Goal: Task Accomplishment & Management: Manage account settings

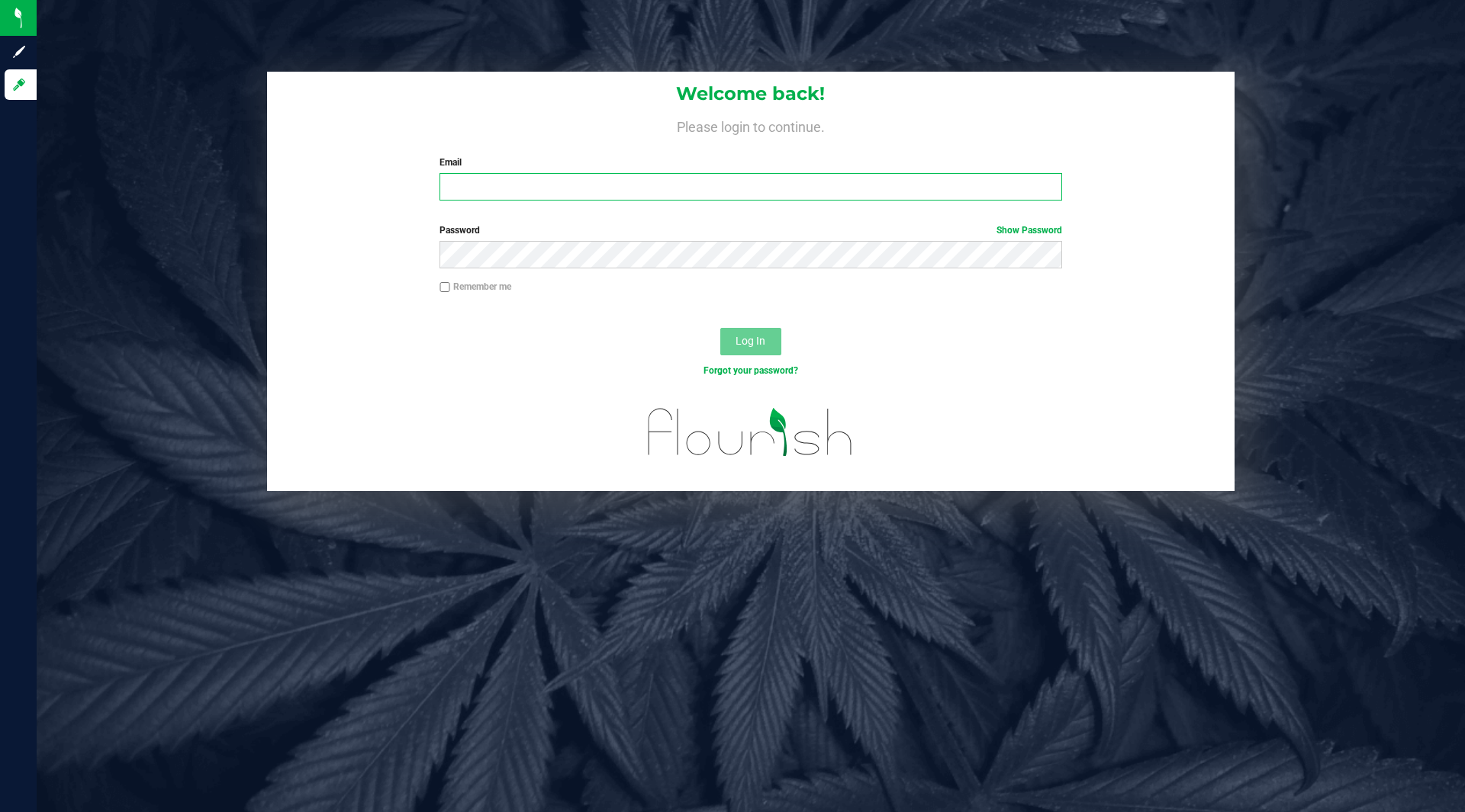
click at [595, 197] on input "Email" at bounding box center [749, 187] width 621 height 28
type input "o"
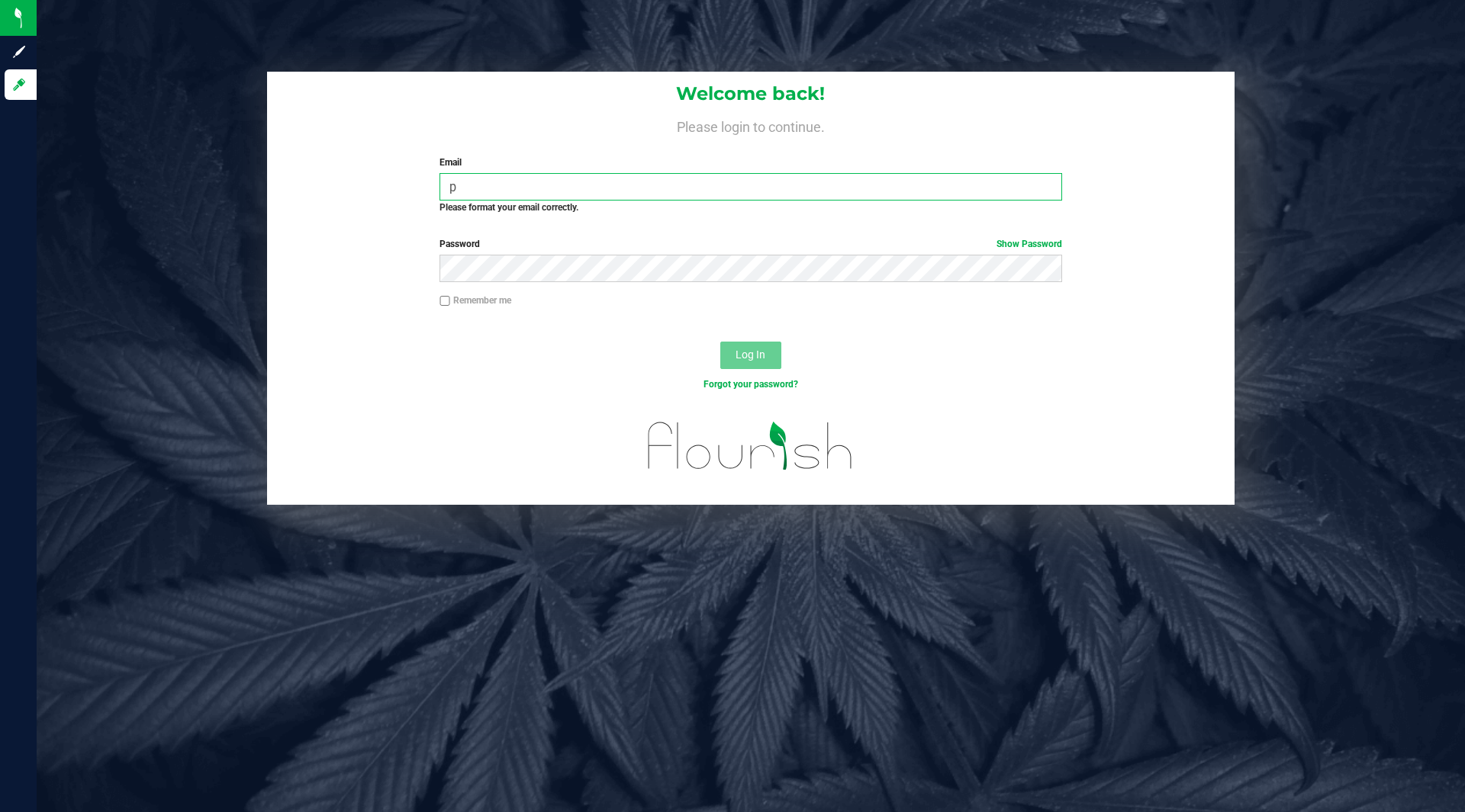
type input "[EMAIL_ADDRESS][DOMAIN_NAME]"
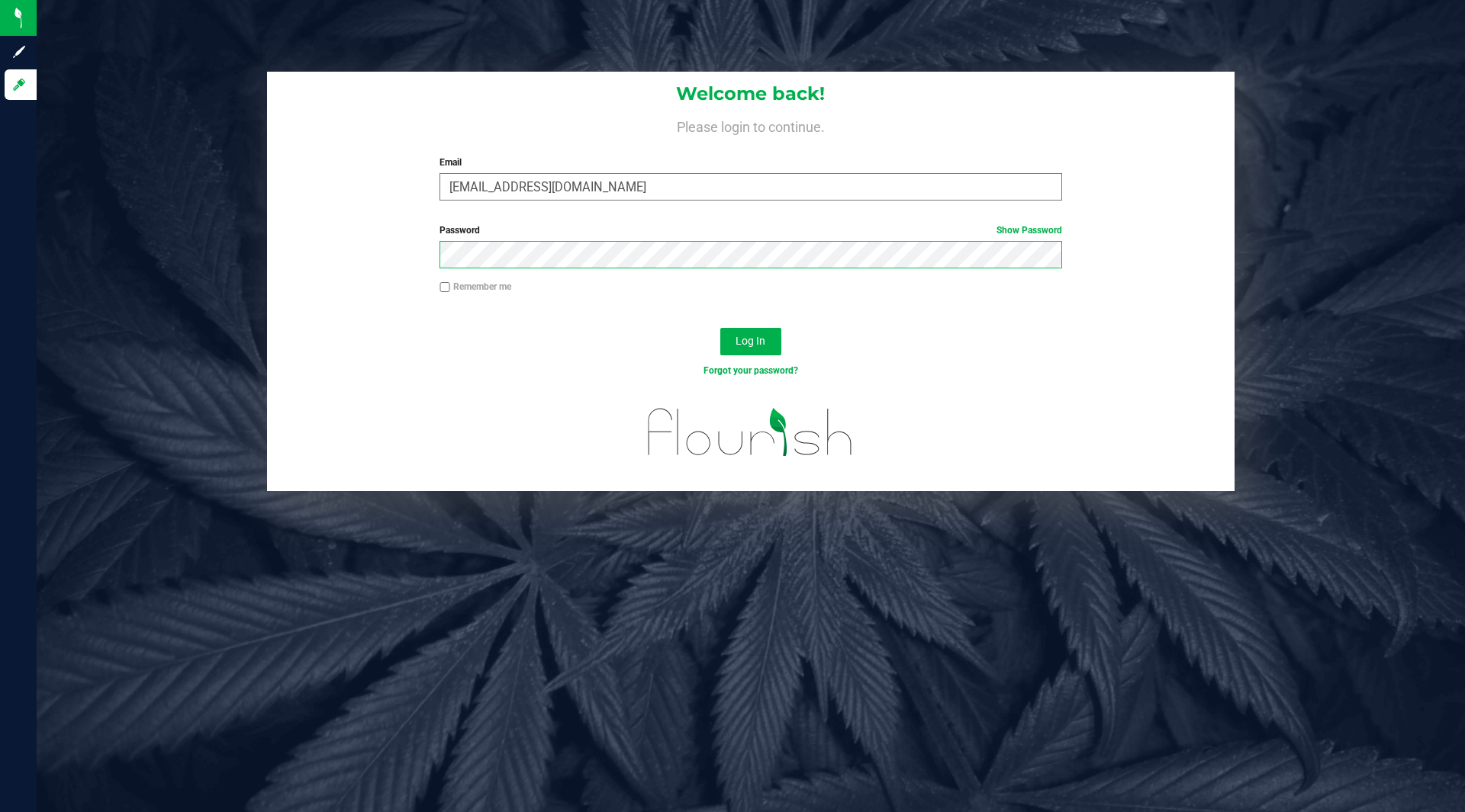
click at [720, 328] on button "Log In" at bounding box center [750, 341] width 61 height 28
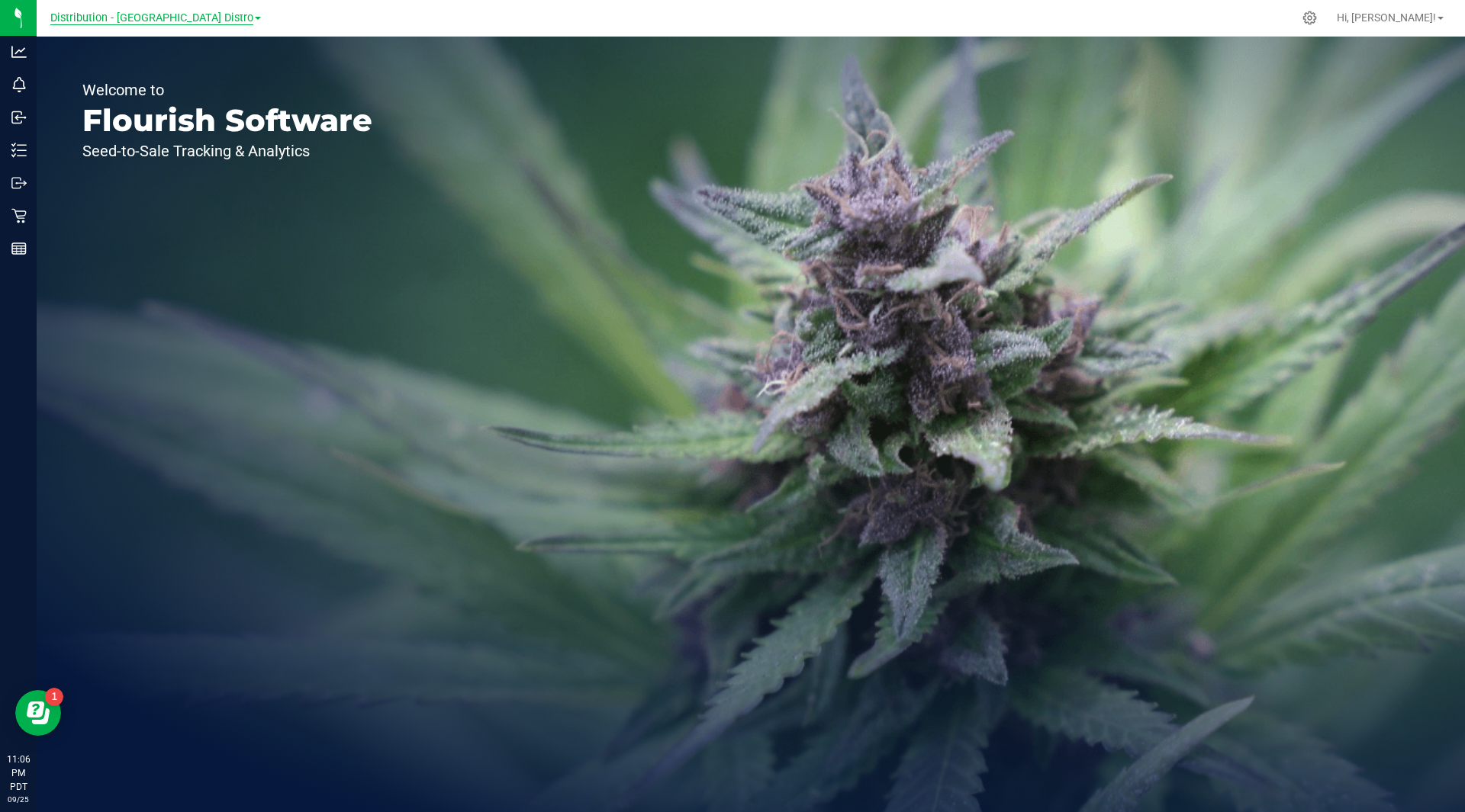
click at [201, 12] on span "Distribution - Long Beach Distro" at bounding box center [151, 18] width 203 height 13
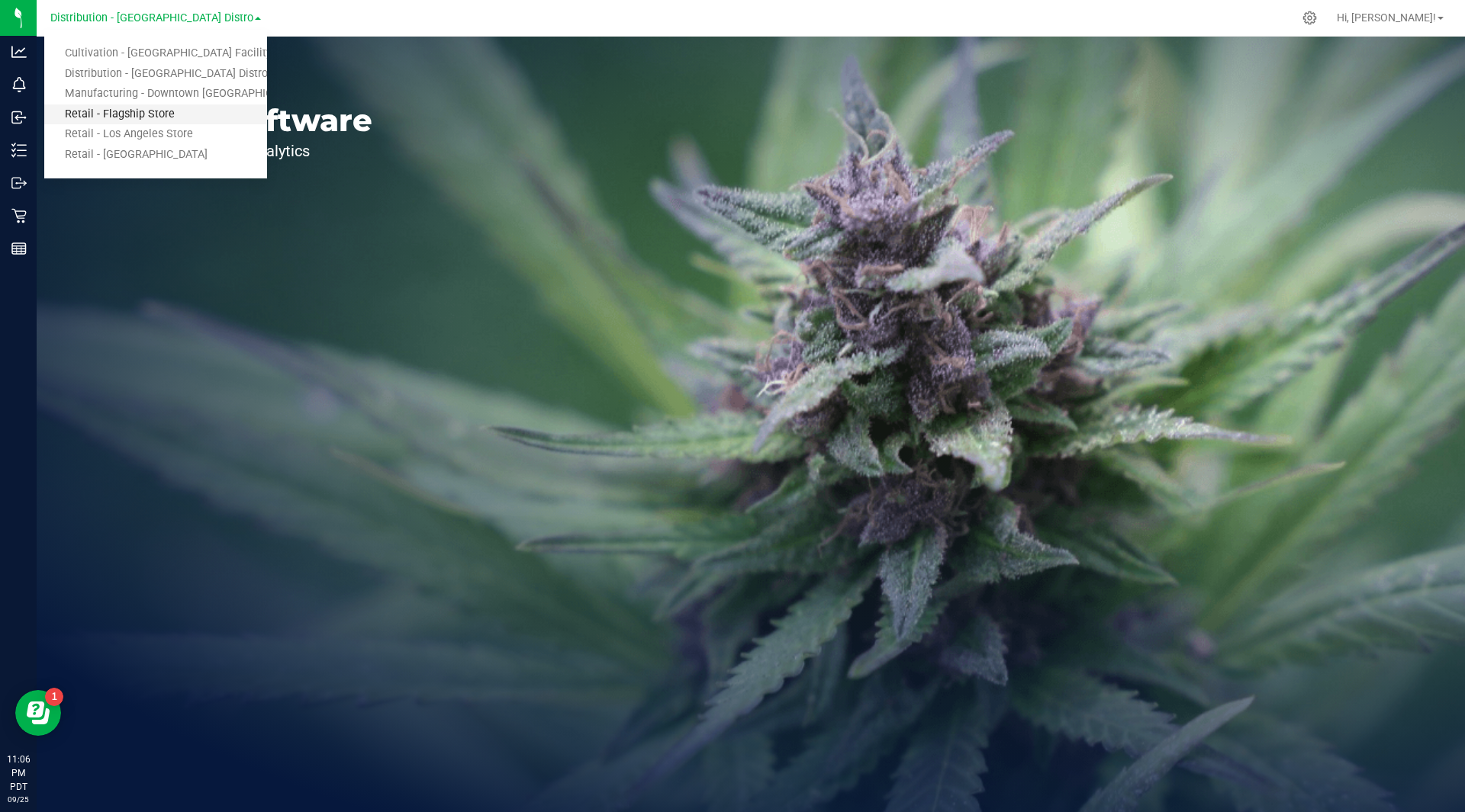
click at [133, 122] on link "Retail - Flagship Store" at bounding box center [156, 114] width 223 height 20
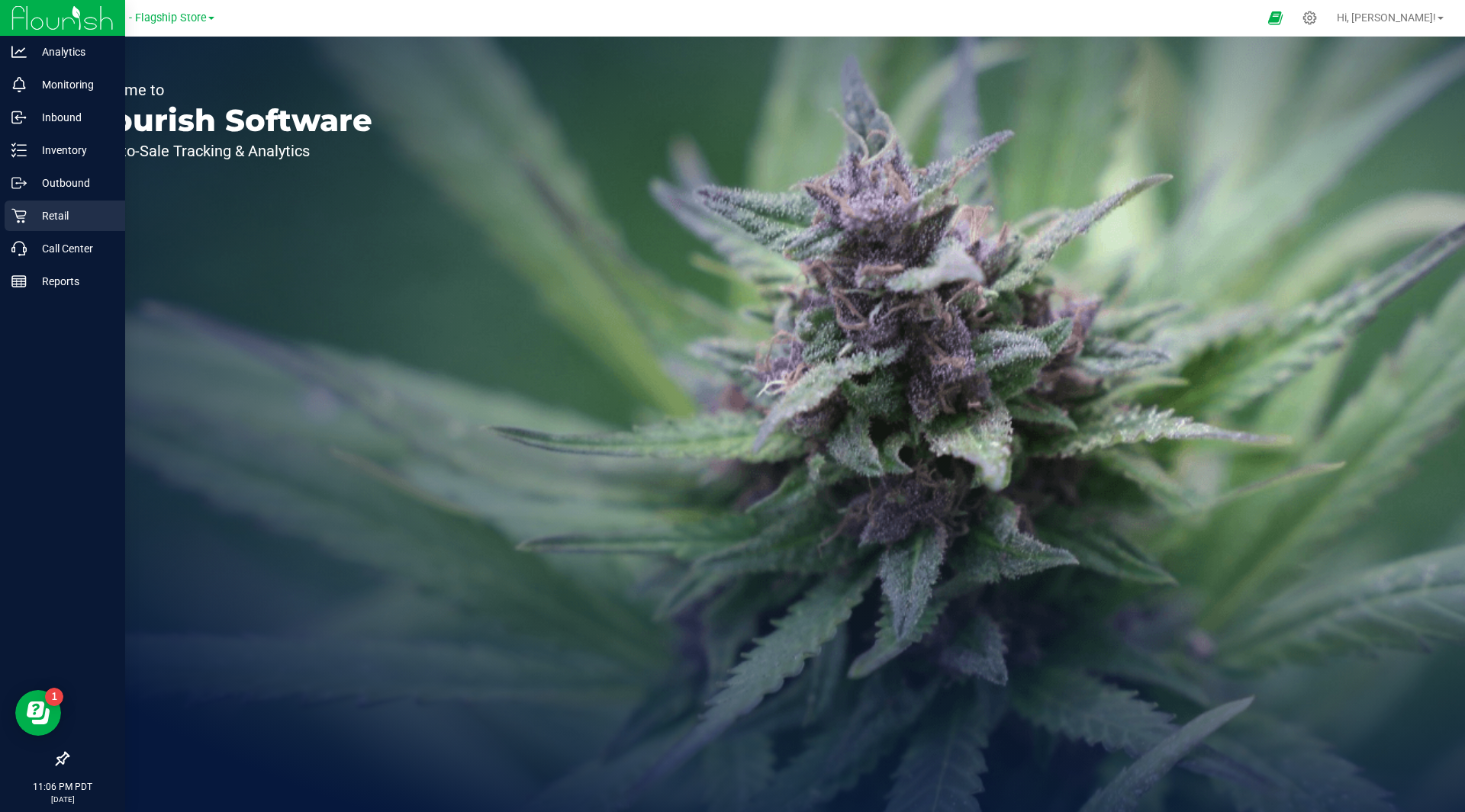
click at [52, 209] on p "Retail" at bounding box center [72, 216] width 92 height 18
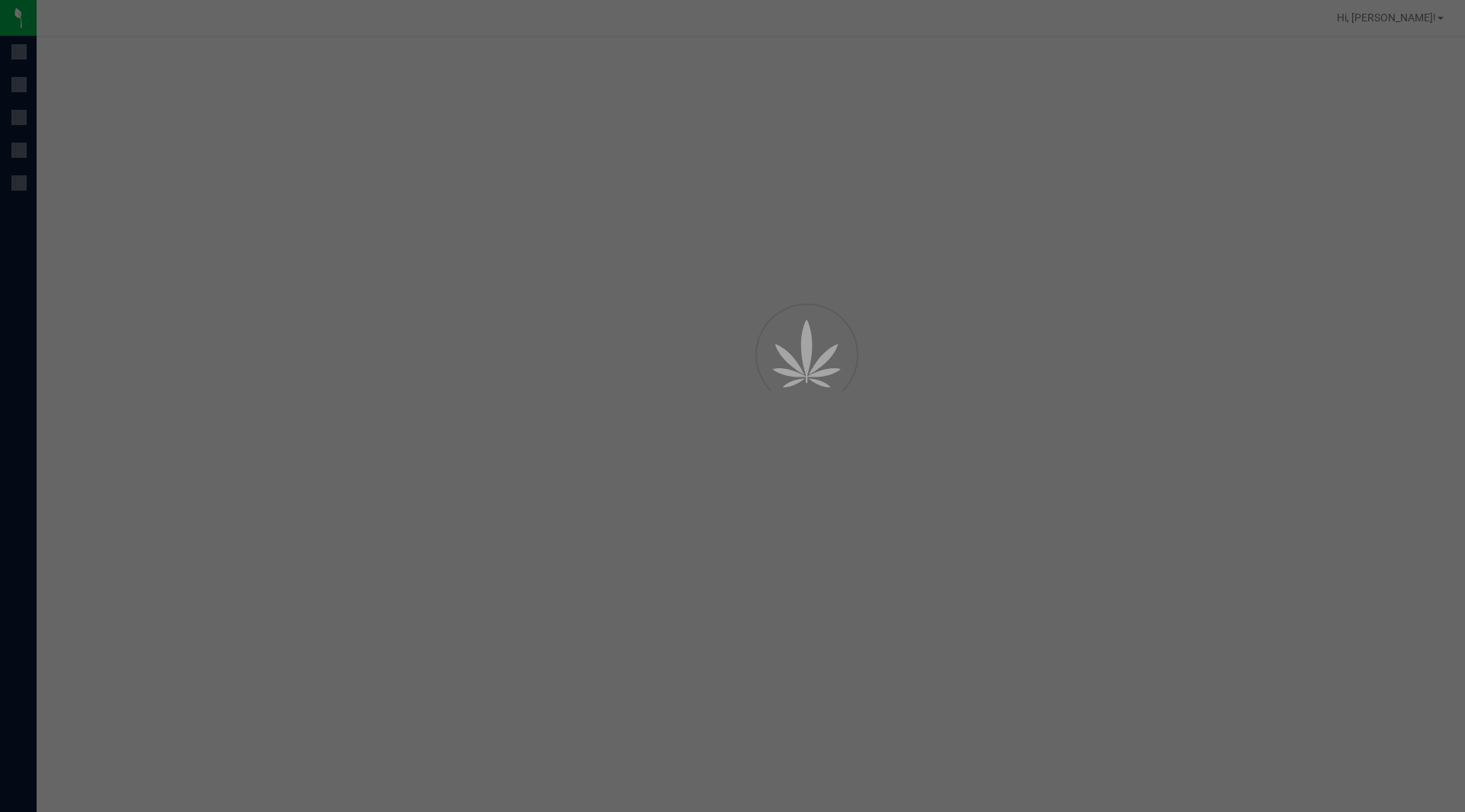
click at [654, 87] on div at bounding box center [732, 406] width 1465 height 812
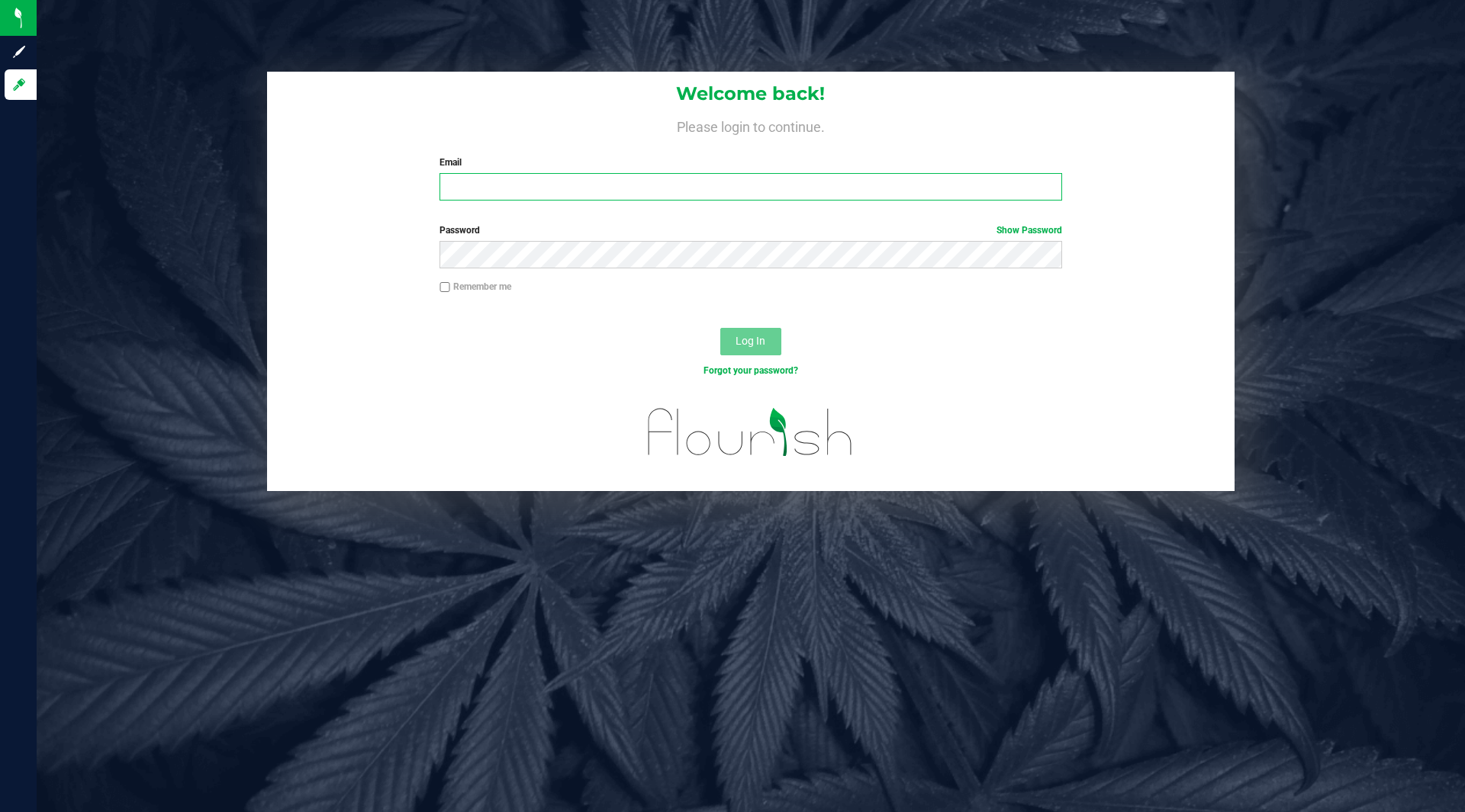
click at [648, 196] on input "Email" at bounding box center [749, 187] width 621 height 28
click at [608, 187] on input "Email" at bounding box center [749, 187] width 621 height 28
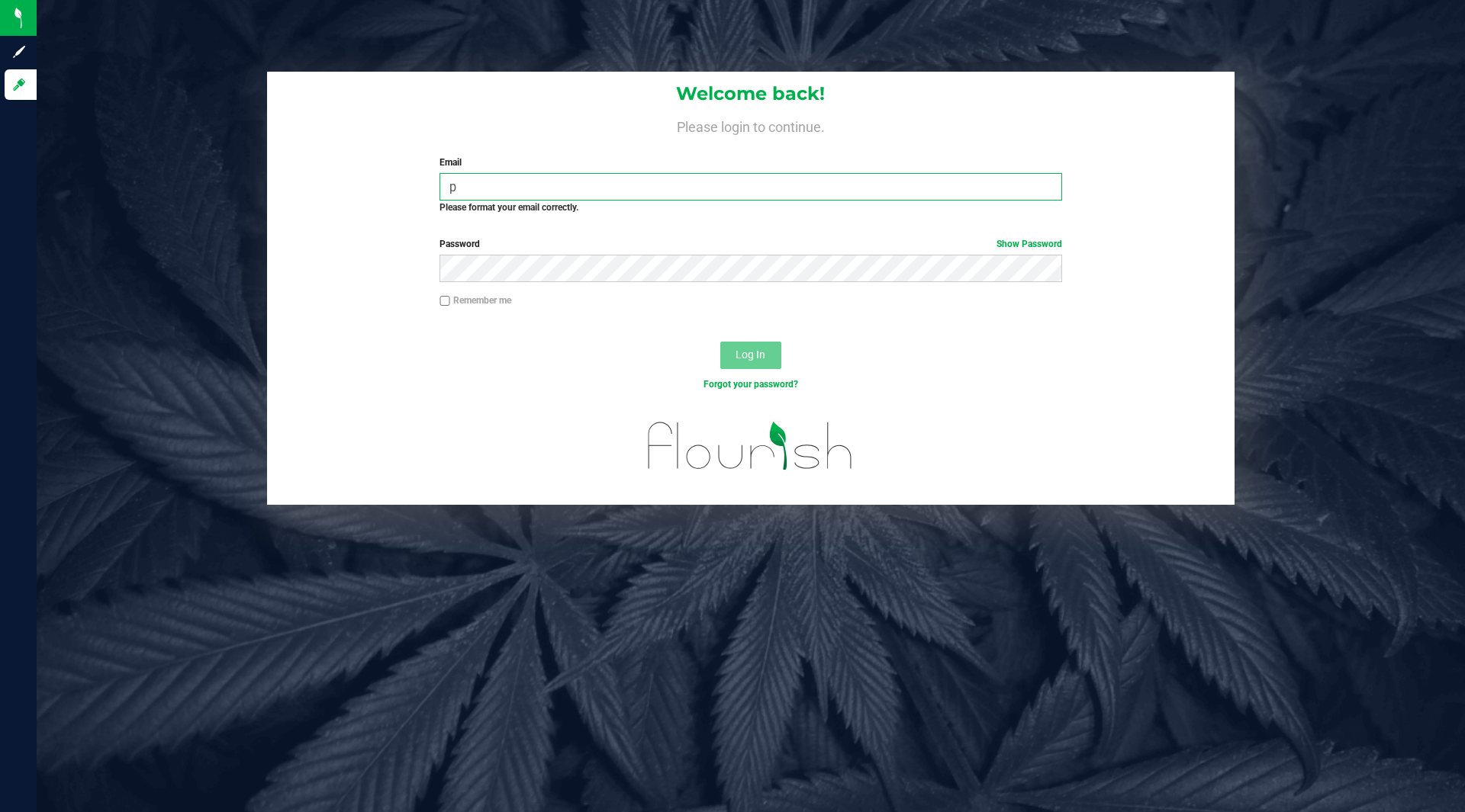
type input "[EMAIL_ADDRESS][DOMAIN_NAME]"
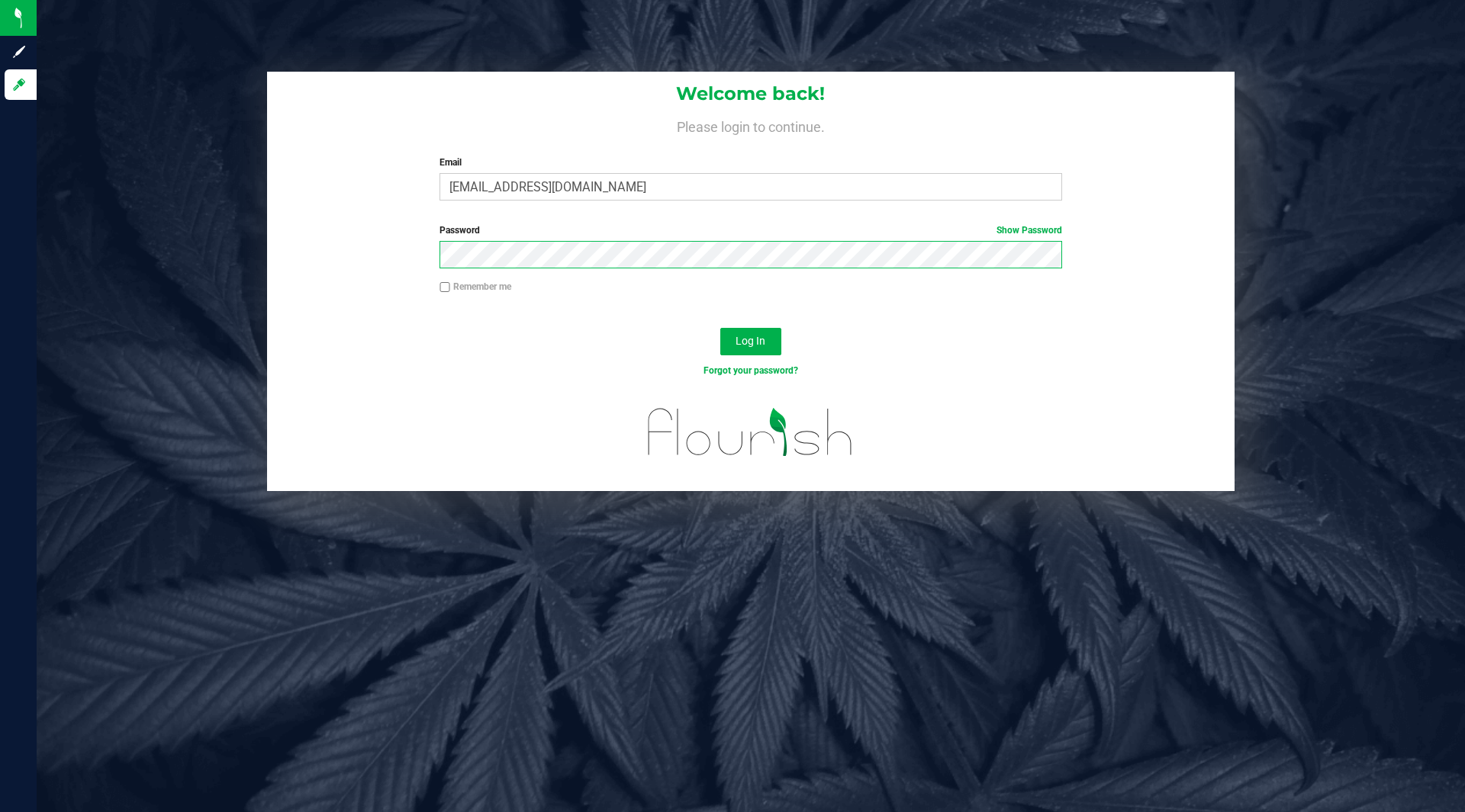
click at [720, 328] on button "Log In" at bounding box center [750, 341] width 61 height 28
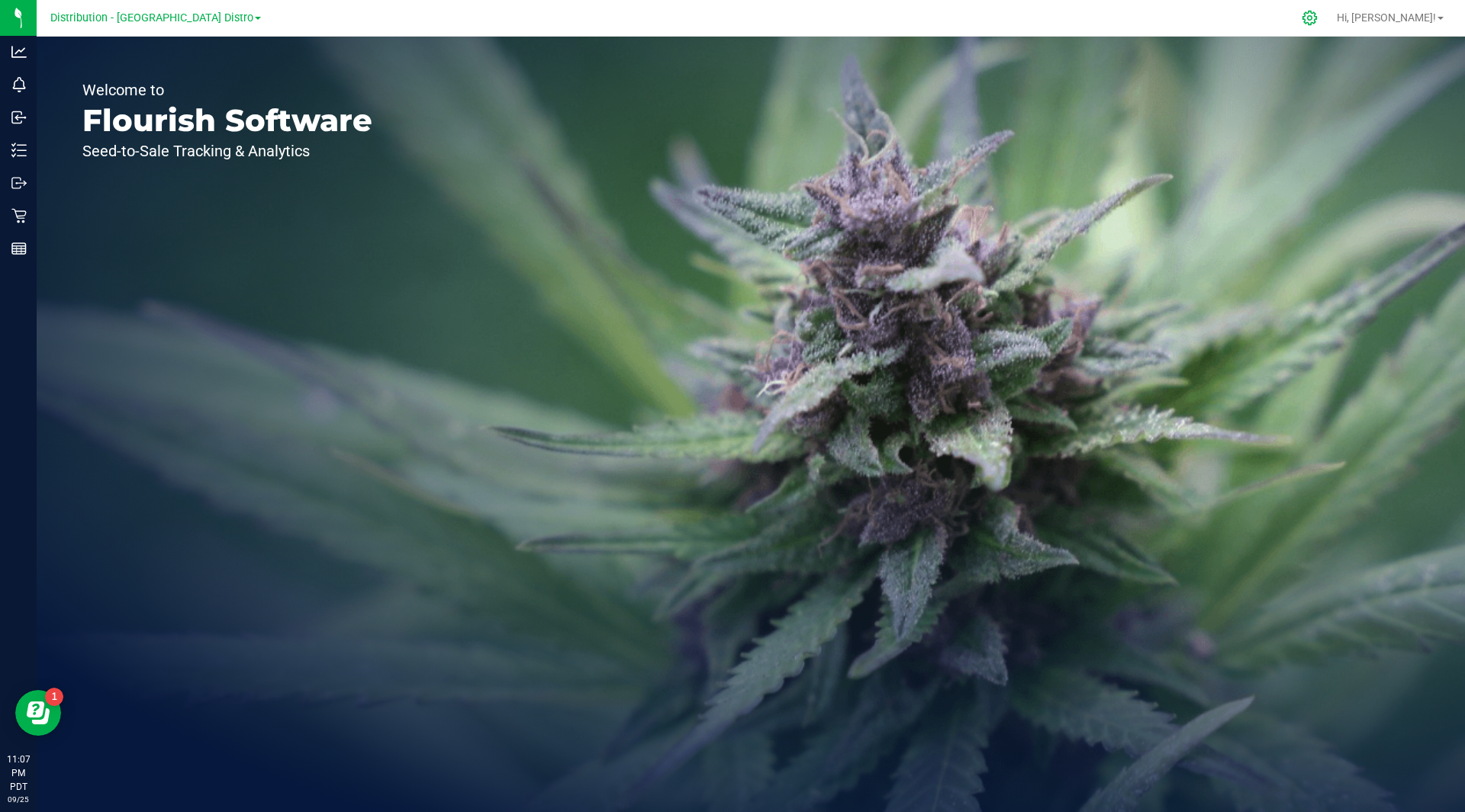
click at [1318, 14] on icon at bounding box center [1309, 18] width 16 height 16
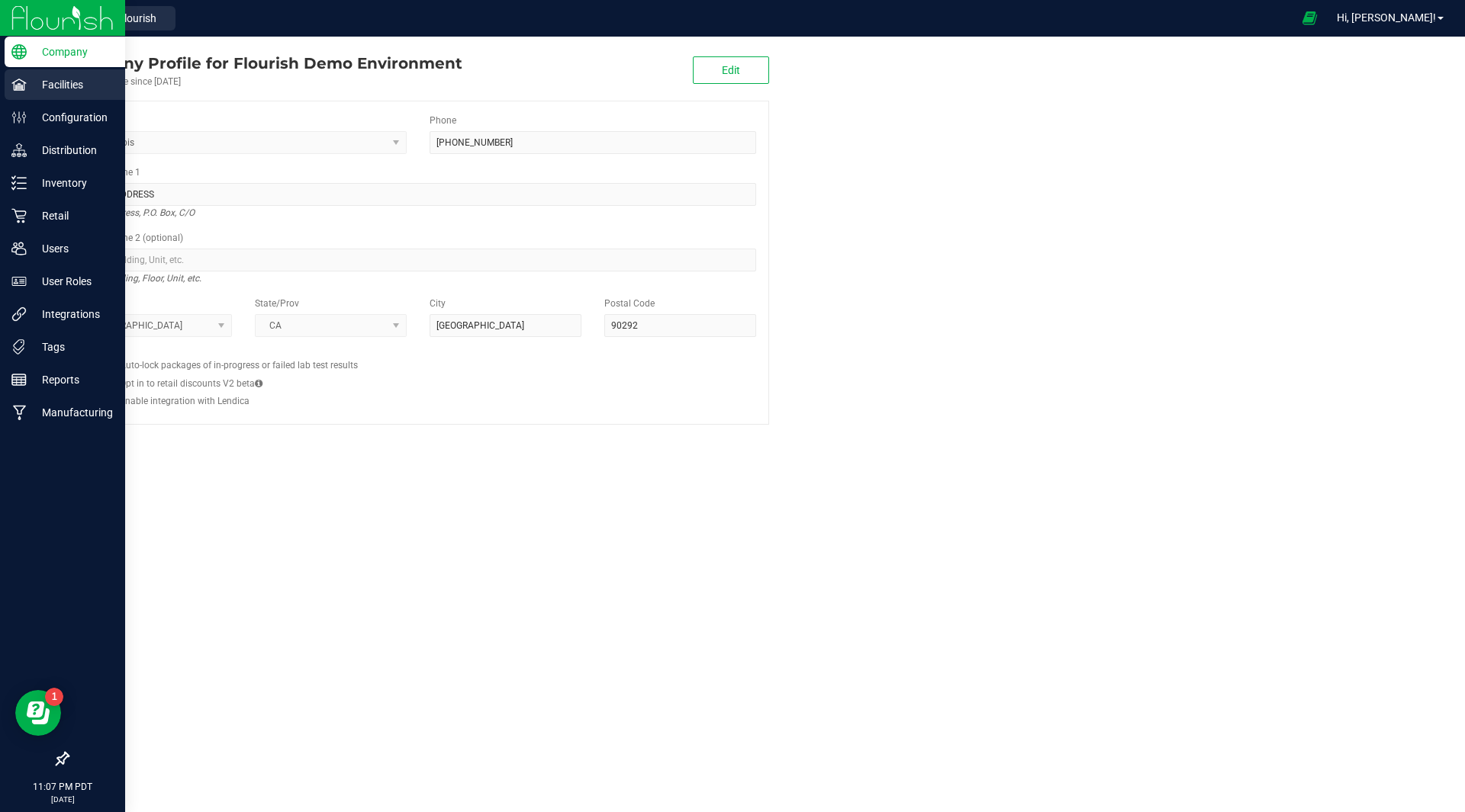
click at [29, 82] on p "Facilities" at bounding box center [72, 85] width 92 height 18
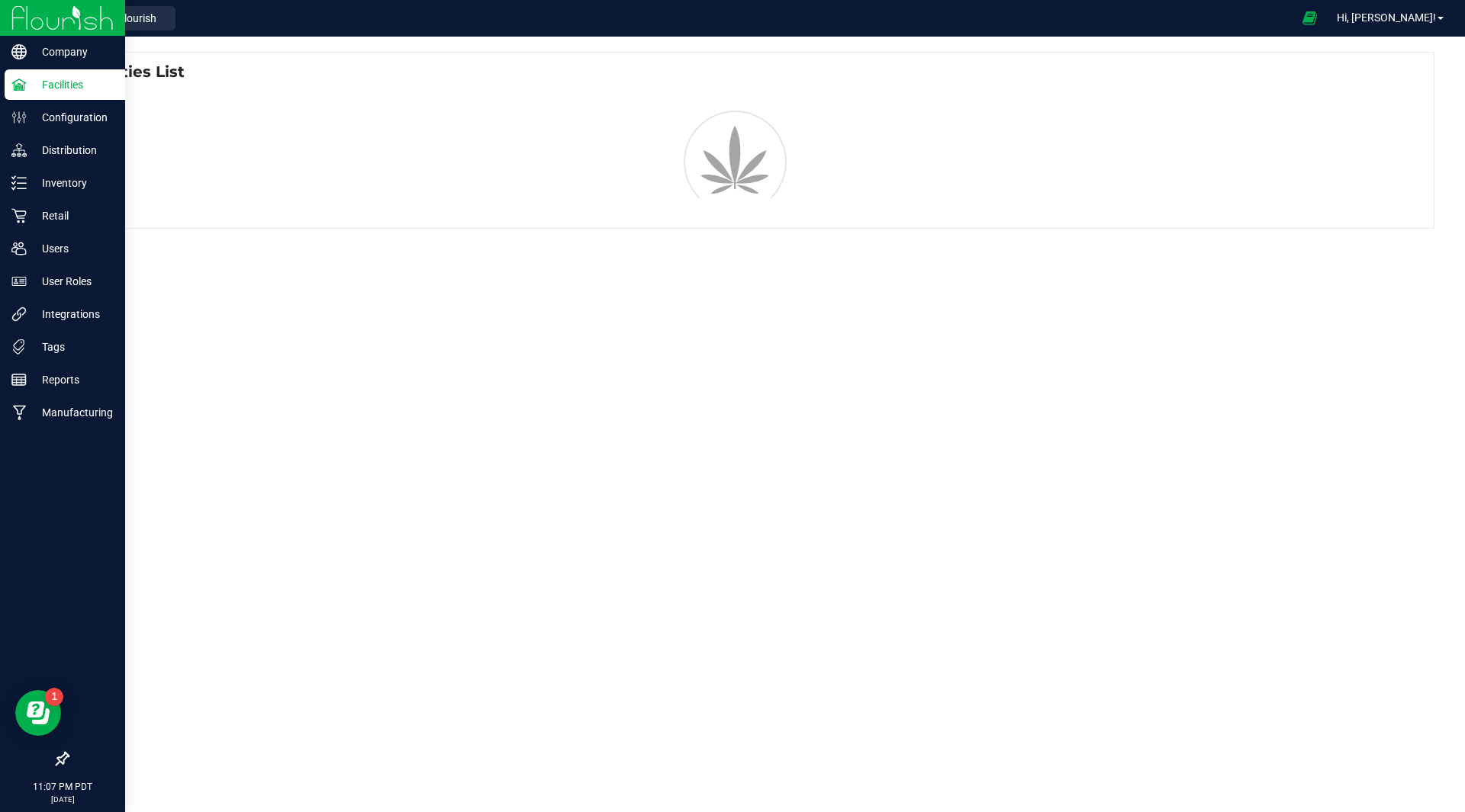
click at [50, 76] on p "Facilities" at bounding box center [72, 85] width 92 height 18
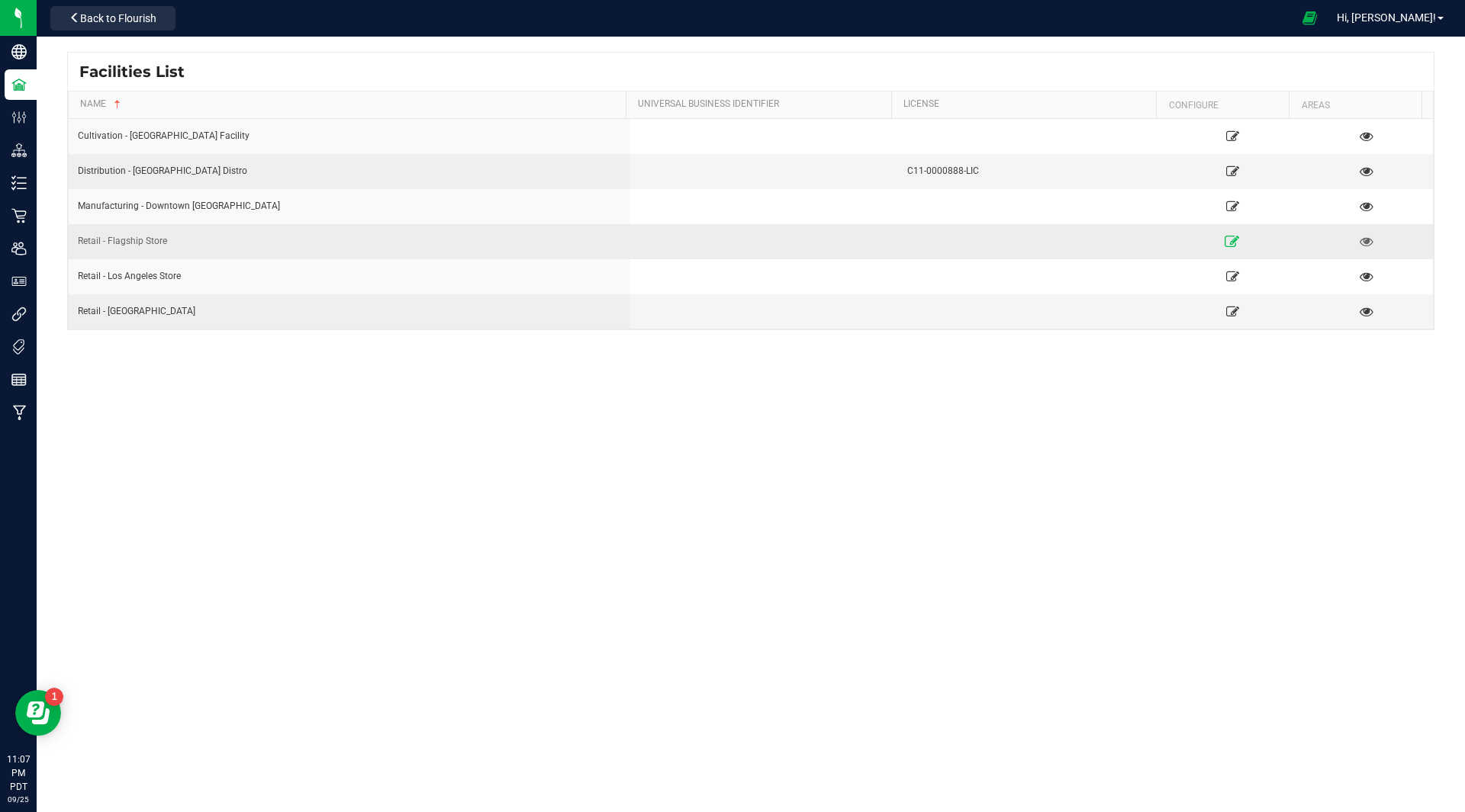
click at [1214, 246] on link at bounding box center [1232, 240] width 127 height 24
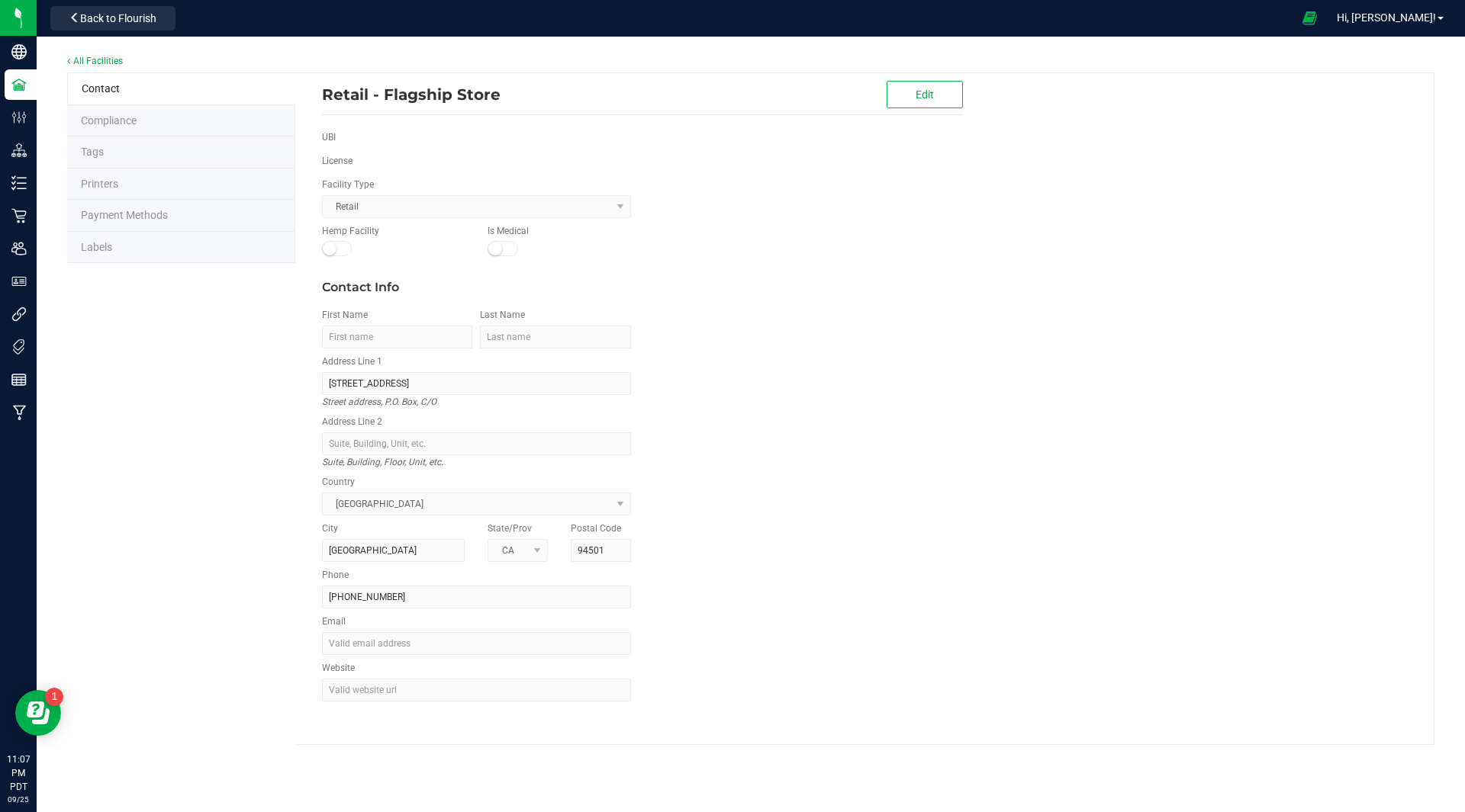
drag, startPoint x: 935, startPoint y: 431, endPoint x: 783, endPoint y: 167, distance: 304.6
click at [783, 167] on div "Retail - Flagship Store Edit UBI License Facility Type Retail Hemp Facility Is …" at bounding box center [643, 401] width 641 height 656
click at [783, 167] on div "License" at bounding box center [642, 166] width 664 height 24
click at [966, 361] on div "Contact Info First Name Last Name Address Line [STREET_ADDRESS] address, P.O. B…" at bounding box center [642, 496] width 664 height 466
click at [791, 472] on div "Contact Info First Name Last Name Address Line [STREET_ADDRESS] address, P.O. B…" at bounding box center [642, 496] width 664 height 466
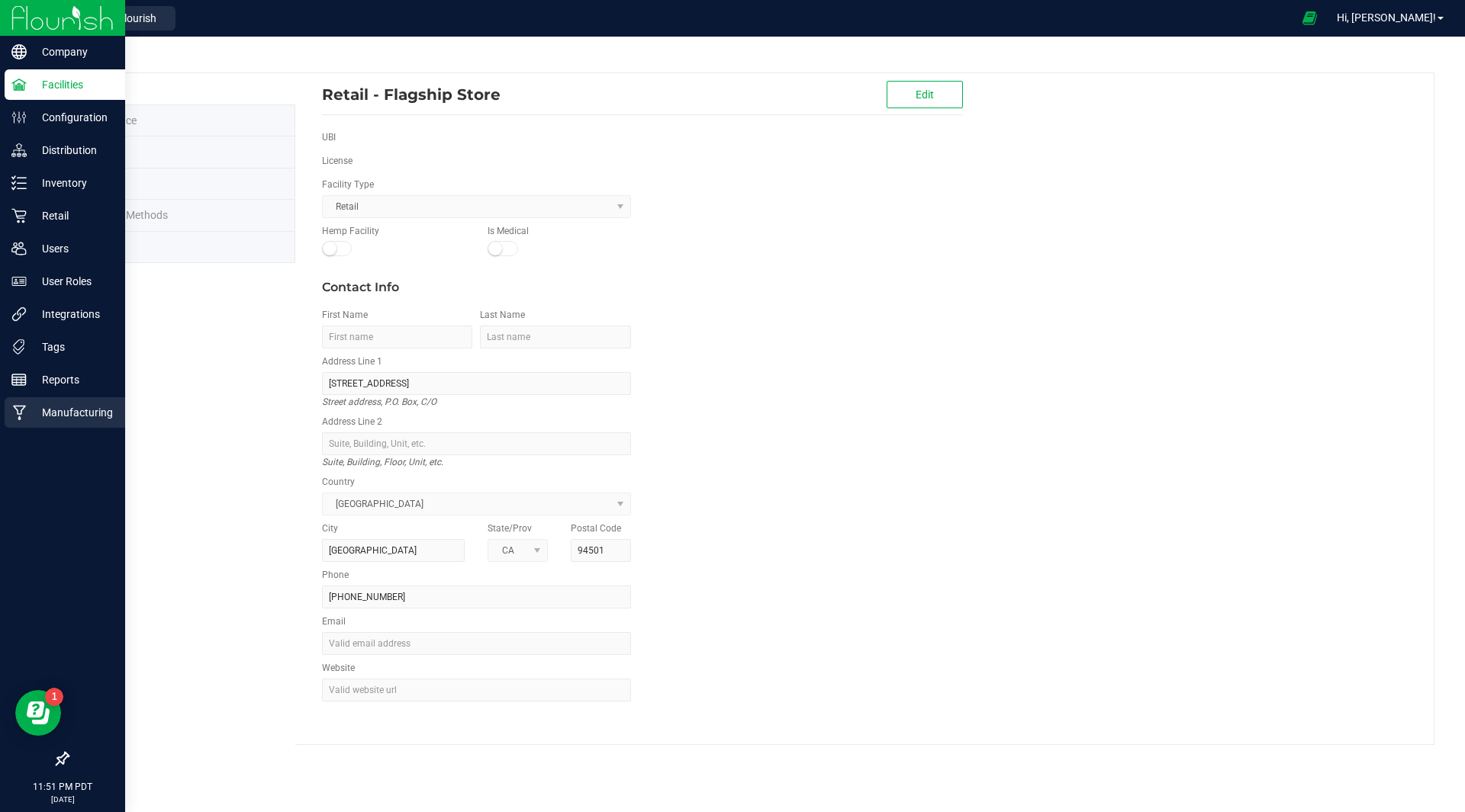
click at [0, 415] on link "Manufacturing" at bounding box center [62, 414] width 125 height 33
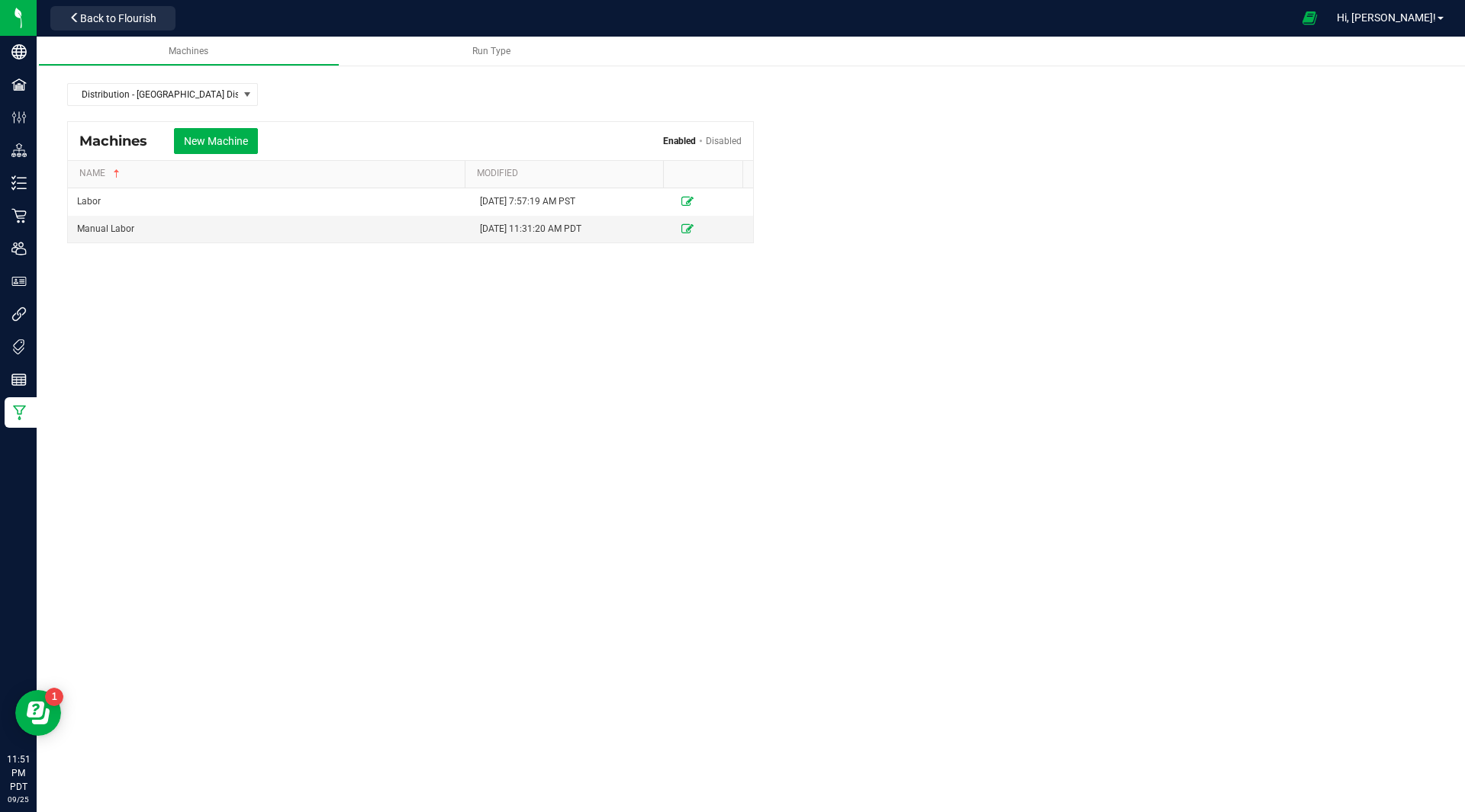
click at [849, 556] on div "Machines Run Type Distribution - Long Beach Distro Machines New Machine Enabled…" at bounding box center [751, 424] width 1428 height 776
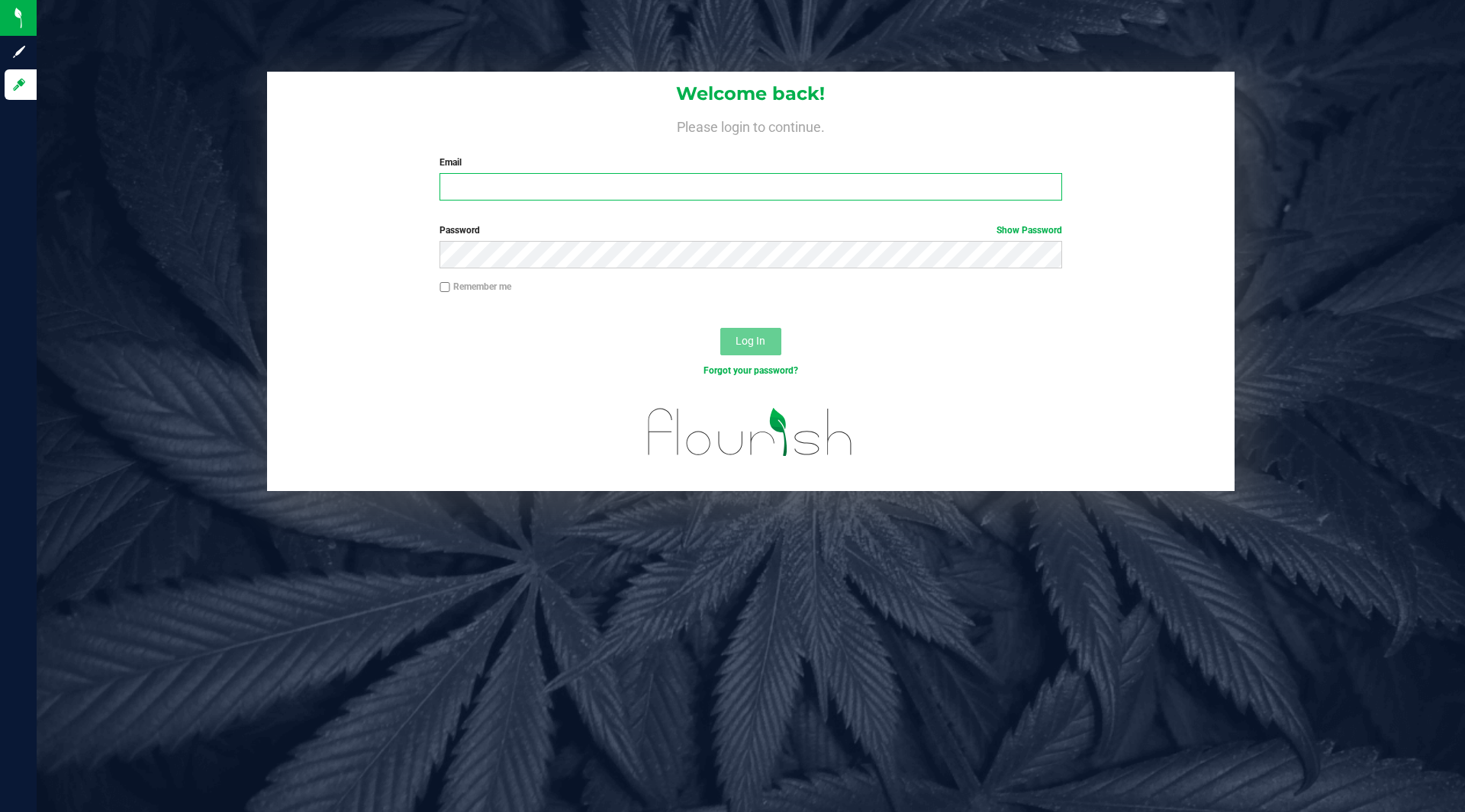
click at [521, 188] on input "Email" at bounding box center [749, 187] width 621 height 28
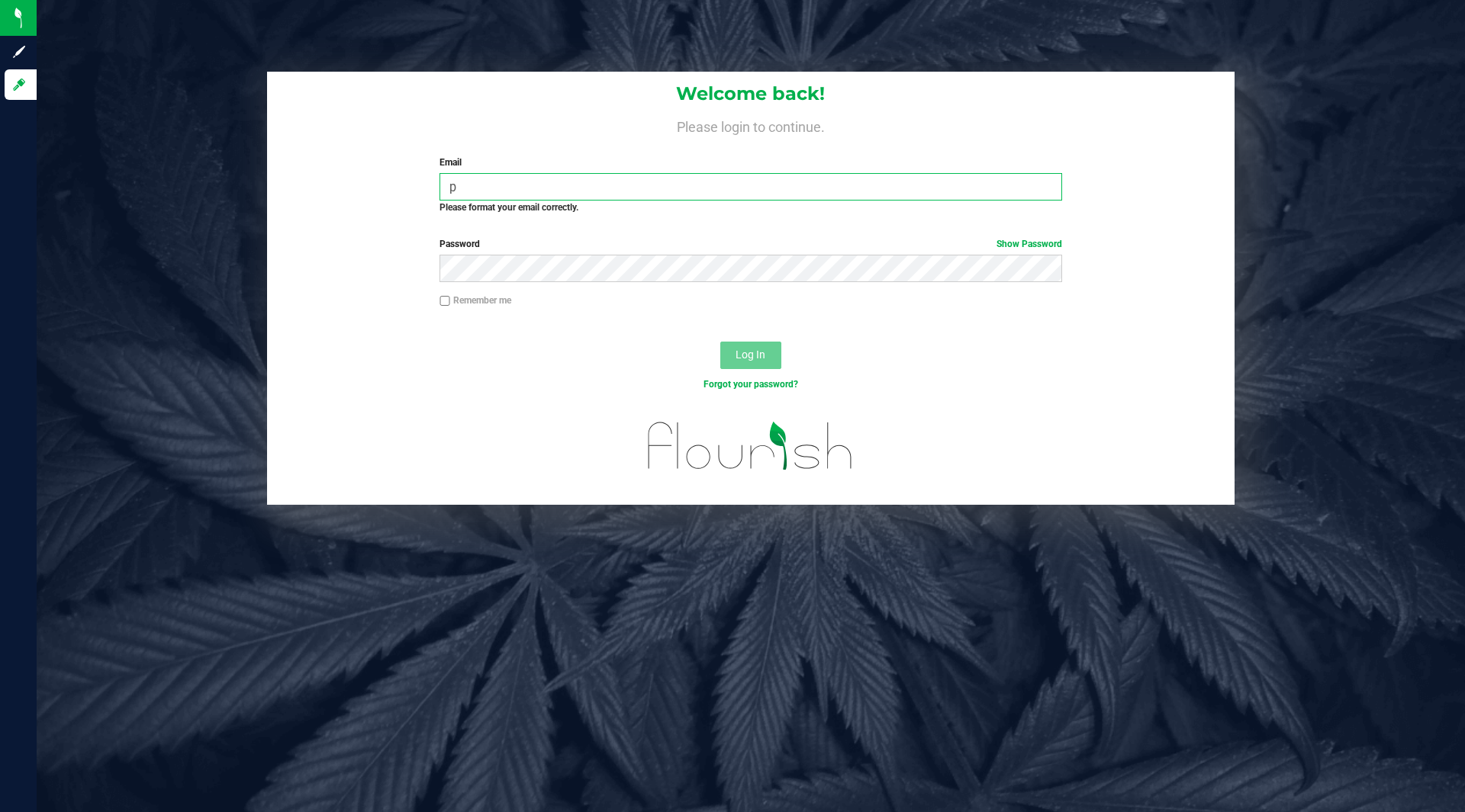
type input "[EMAIL_ADDRESS][DOMAIN_NAME]"
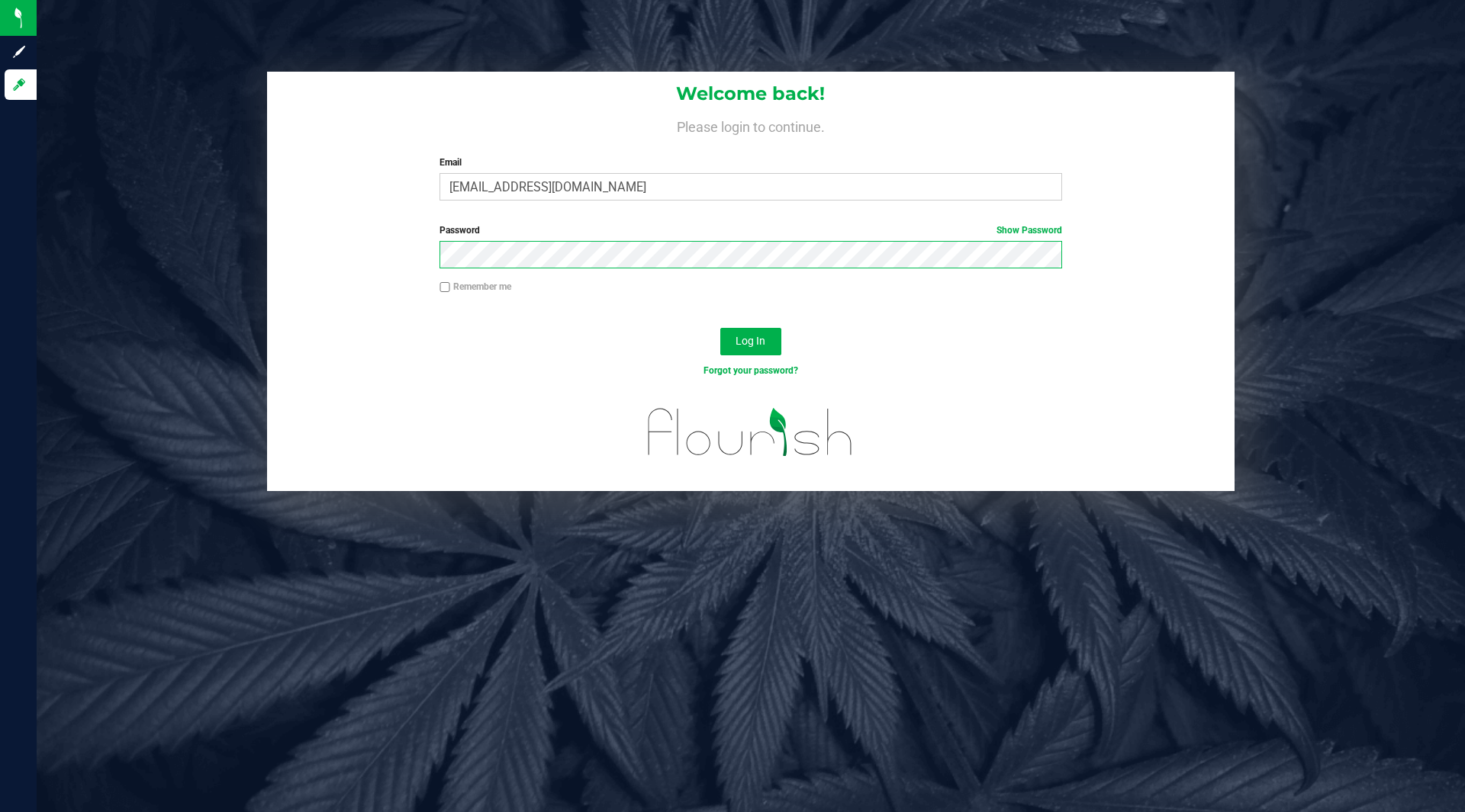
click at [720, 328] on button "Log In" at bounding box center [750, 341] width 61 height 28
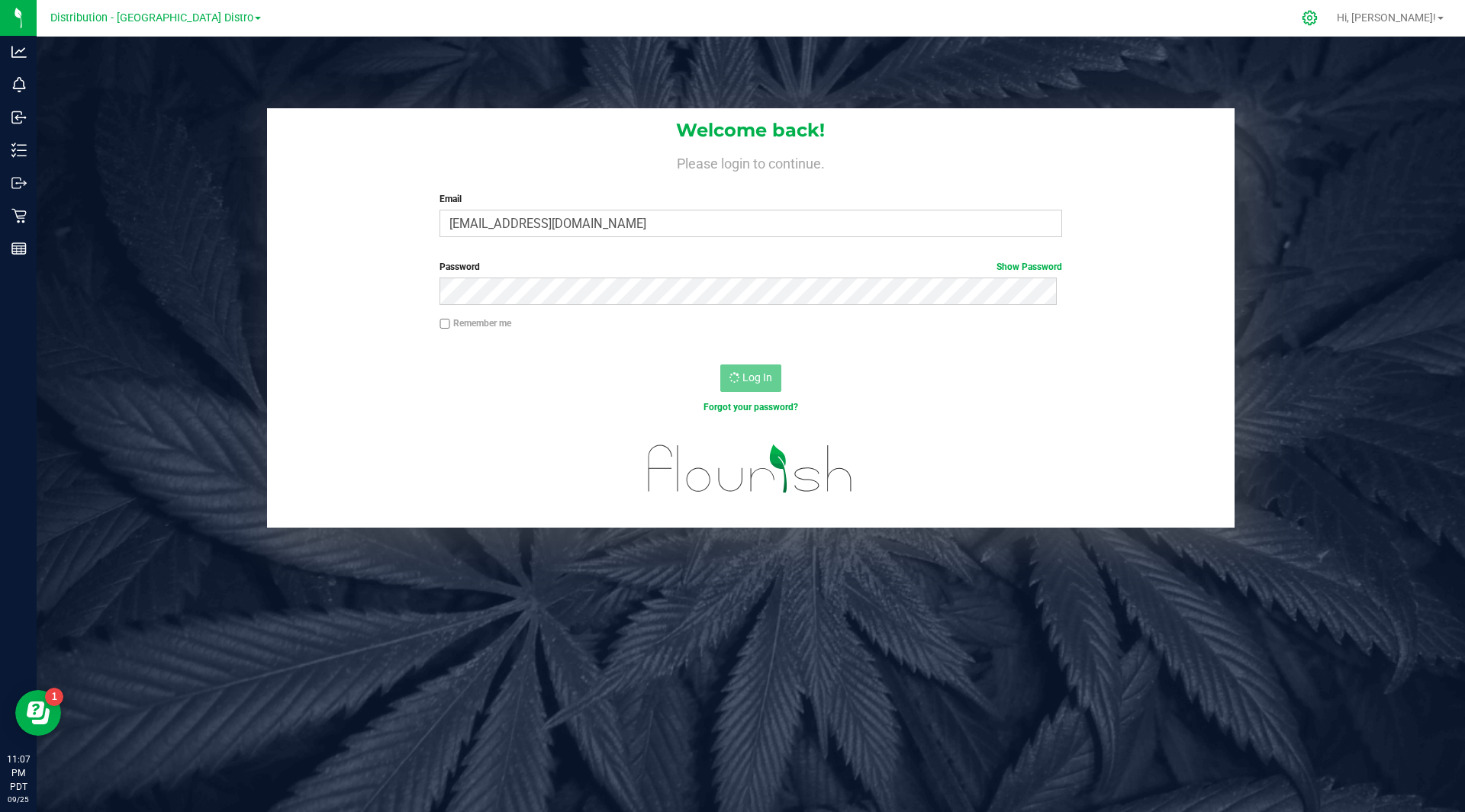
click at [1317, 17] on icon at bounding box center [1309, 18] width 14 height 14
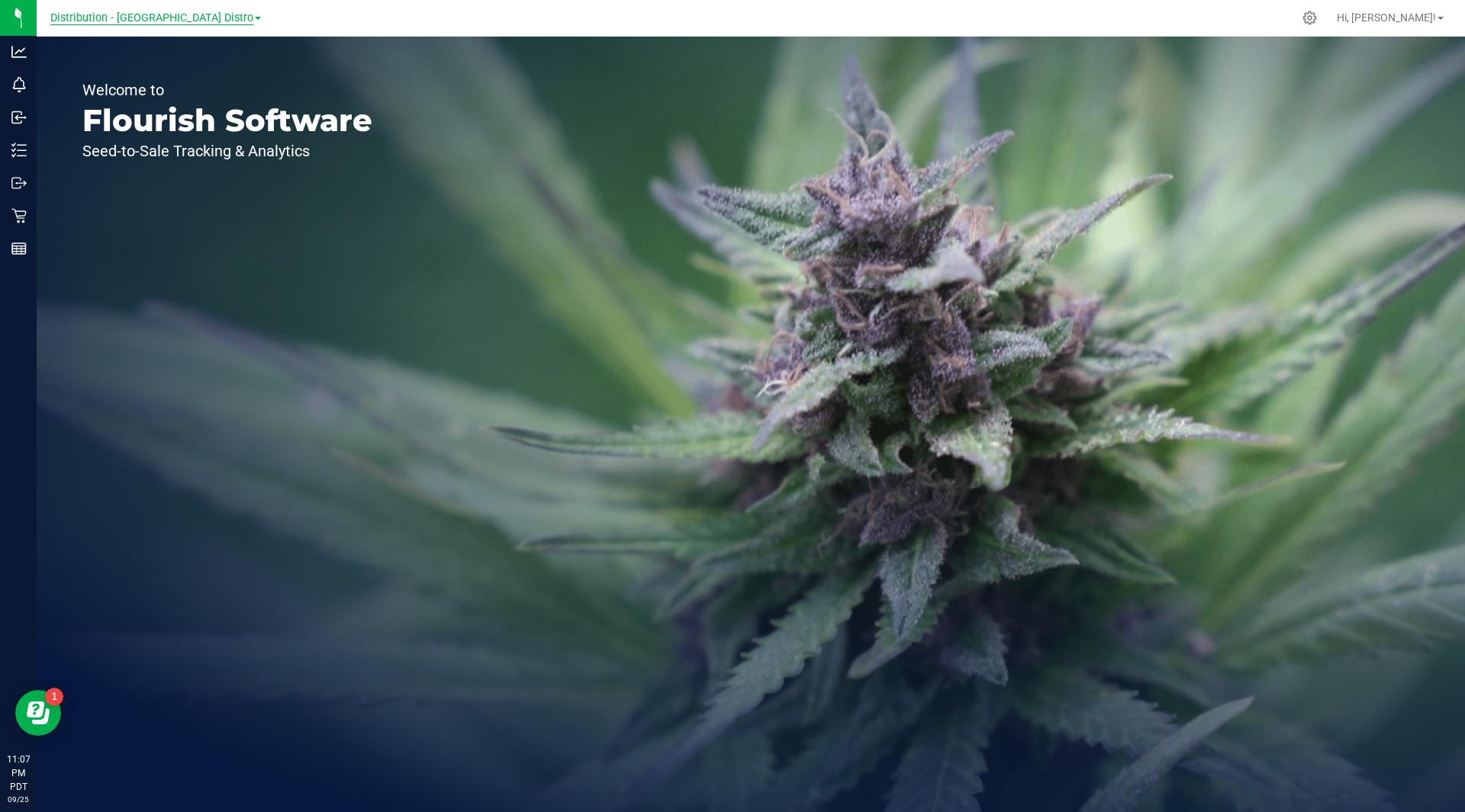
click at [165, 17] on span "Distribution - [GEOGRAPHIC_DATA] Distro" at bounding box center [151, 18] width 203 height 13
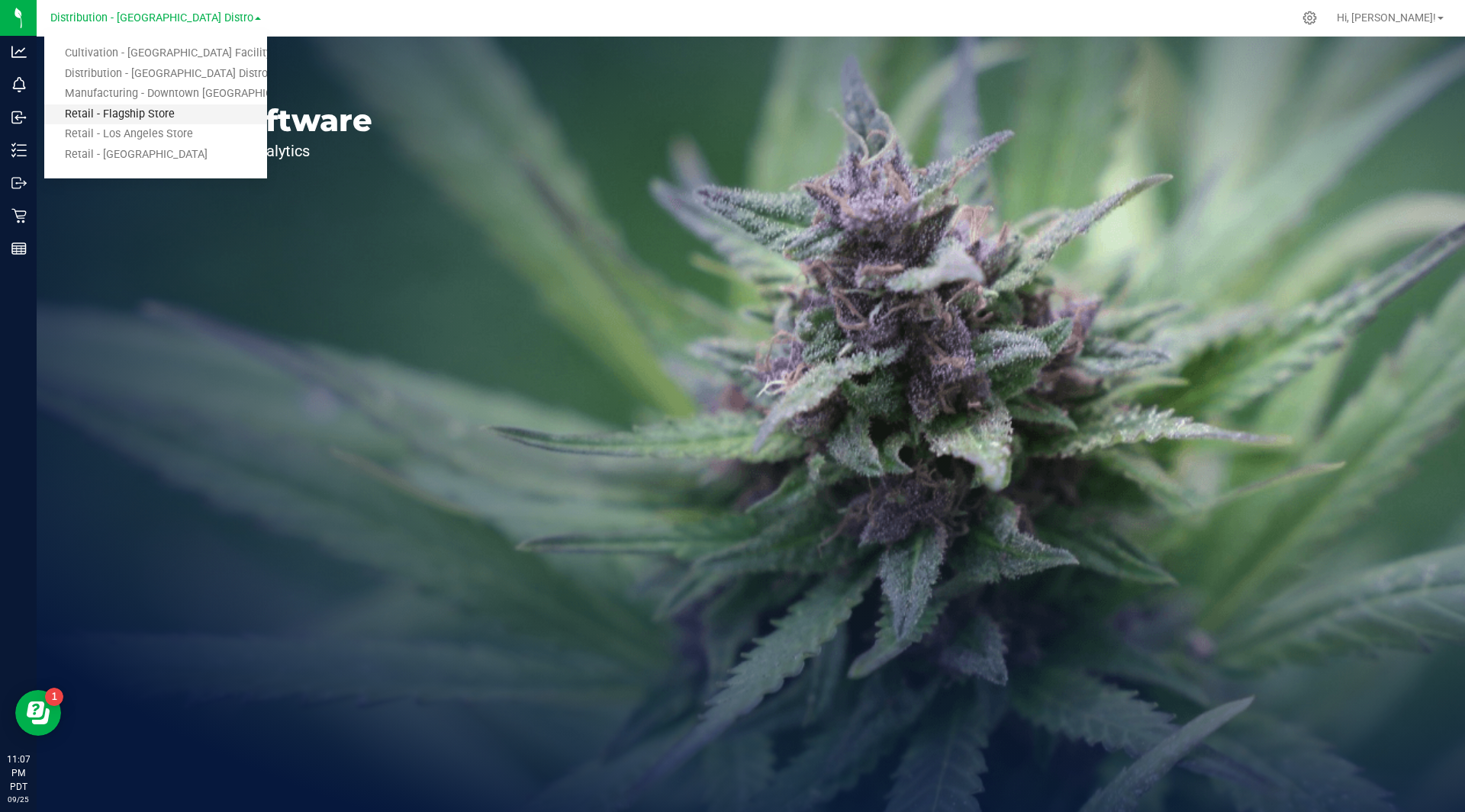
click at [160, 106] on link "Retail - Flagship Store" at bounding box center [156, 114] width 223 height 20
